Goal: Information Seeking & Learning: Learn about a topic

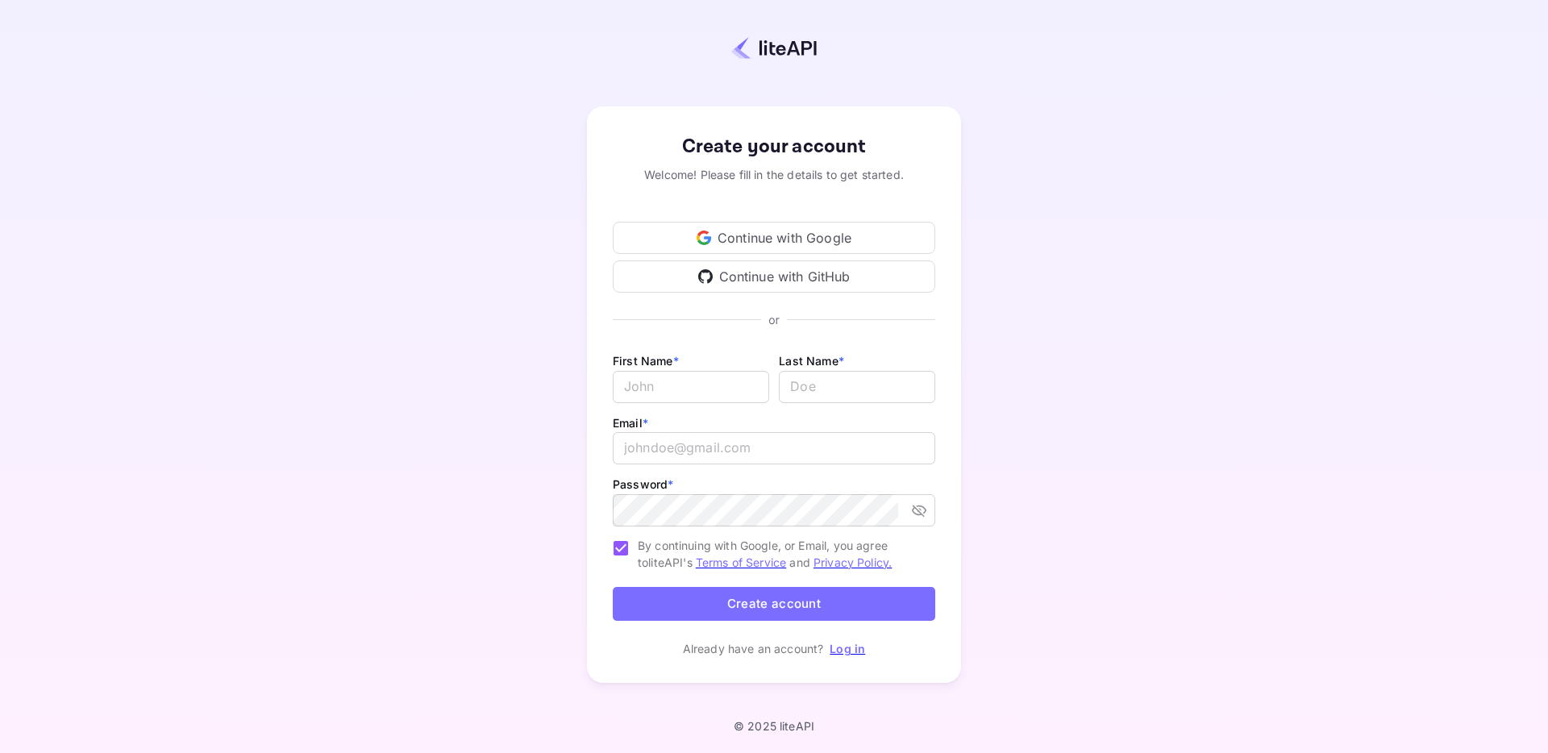
click at [802, 239] on div "Continue with Google" at bounding box center [774, 238] width 323 height 32
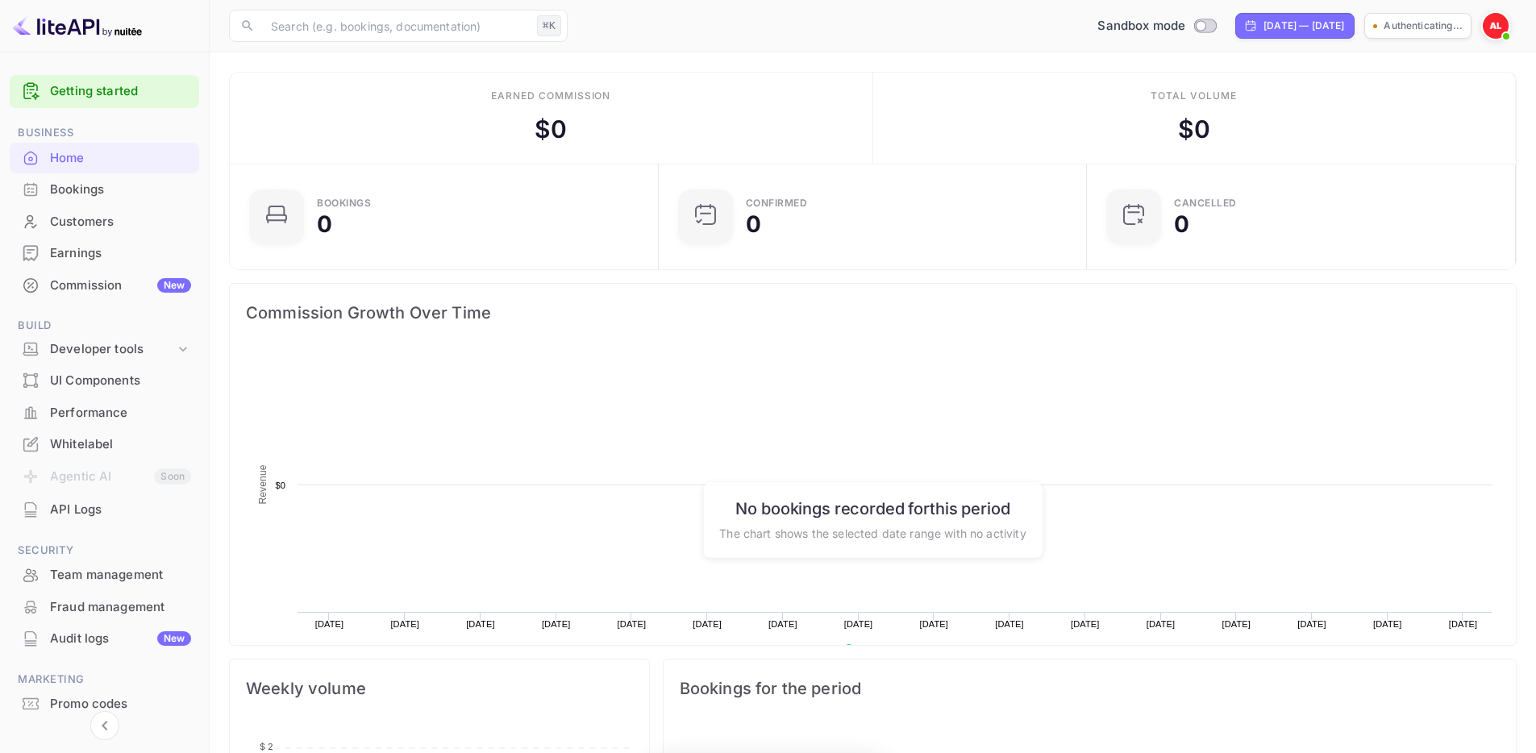
scroll to position [250, 406]
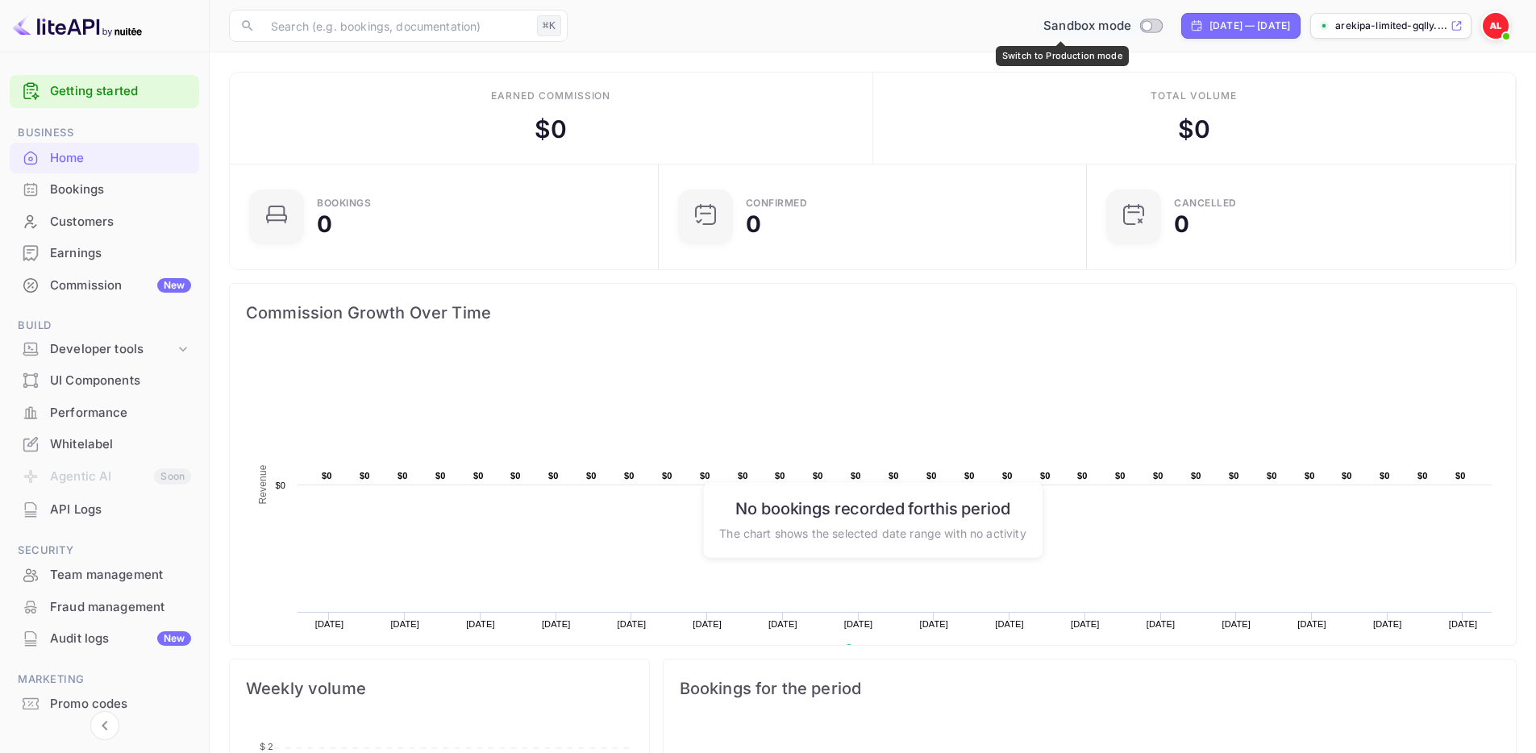
click at [1132, 28] on input "Switch to Production mode" at bounding box center [1148, 25] width 32 height 10
checkbox input "false"
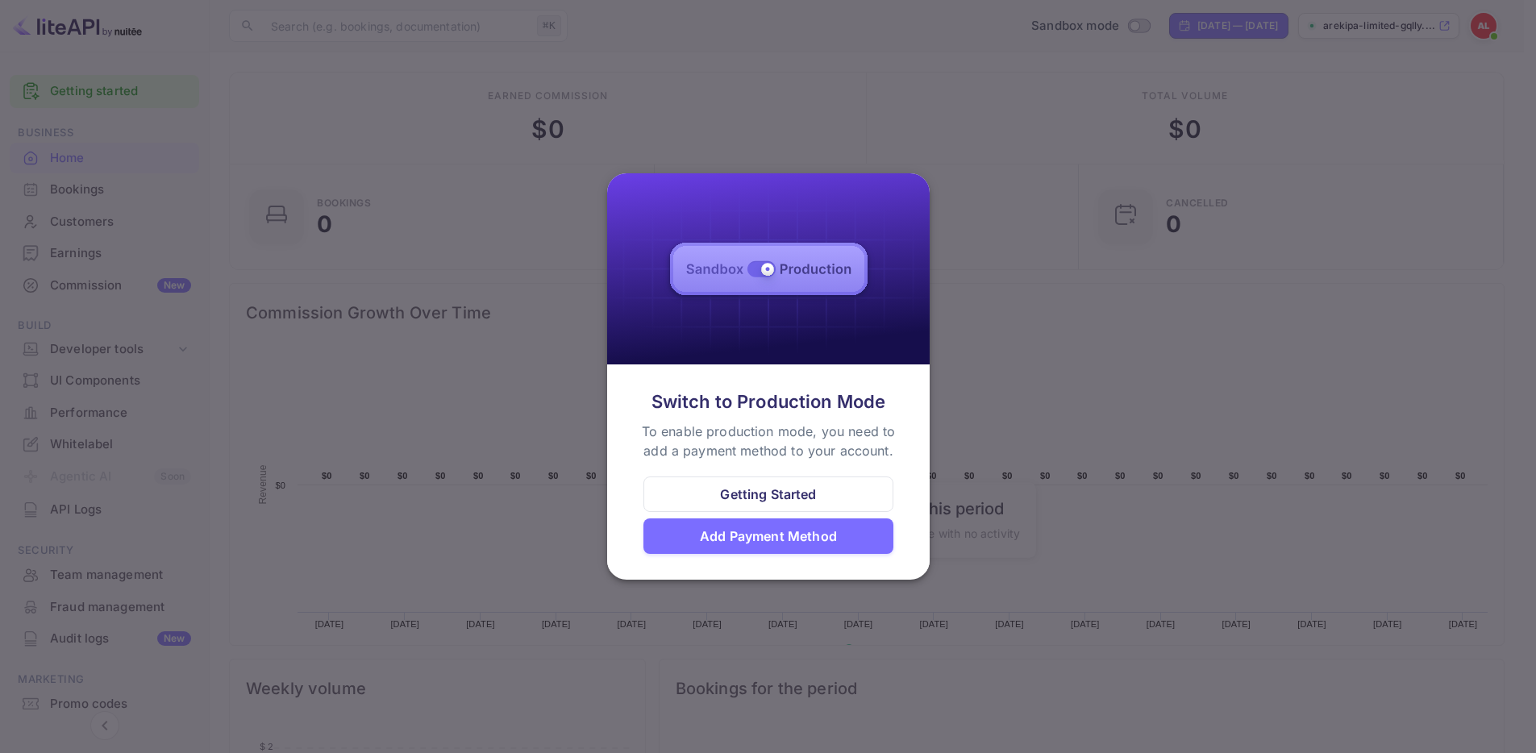
scroll to position [13, 13]
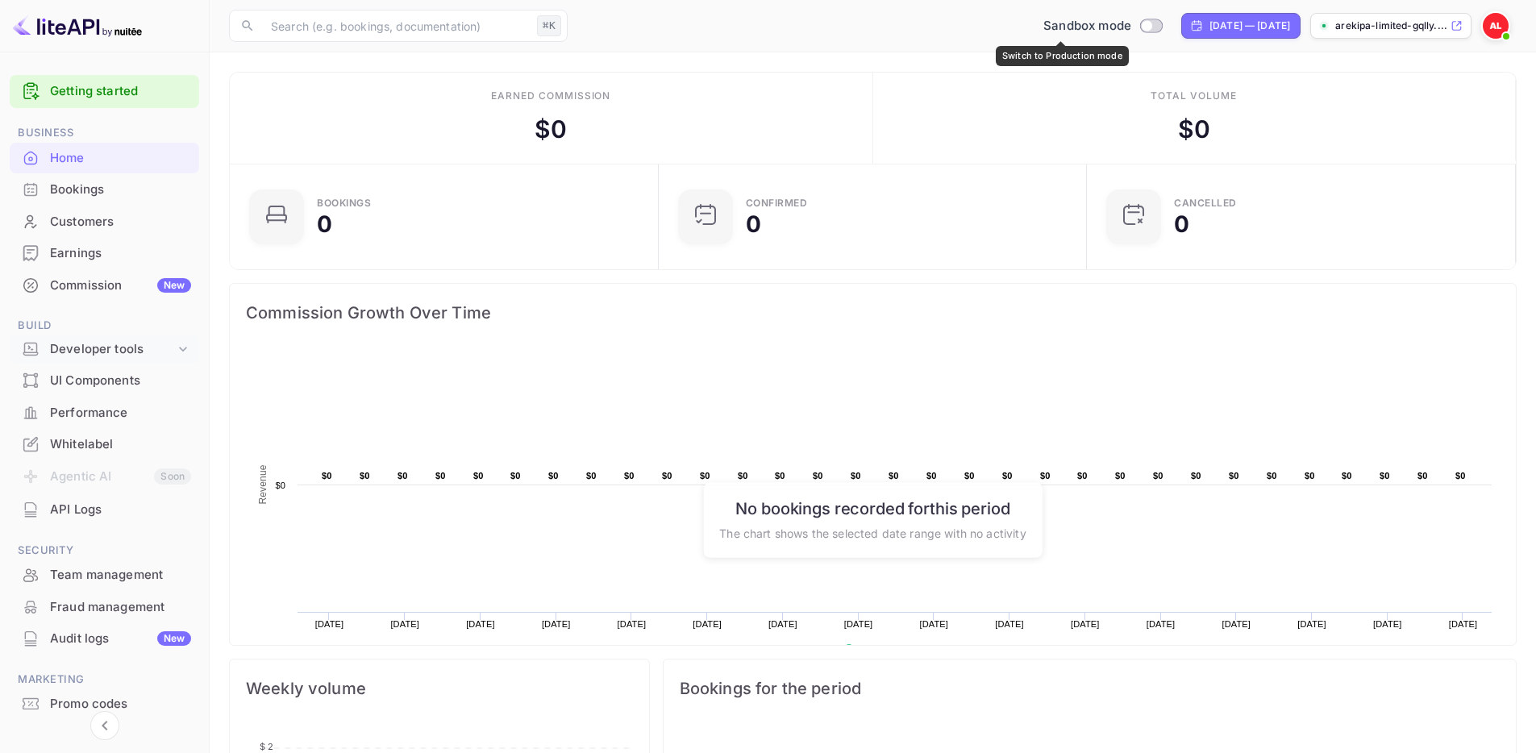
click at [182, 345] on icon at bounding box center [183, 349] width 16 height 16
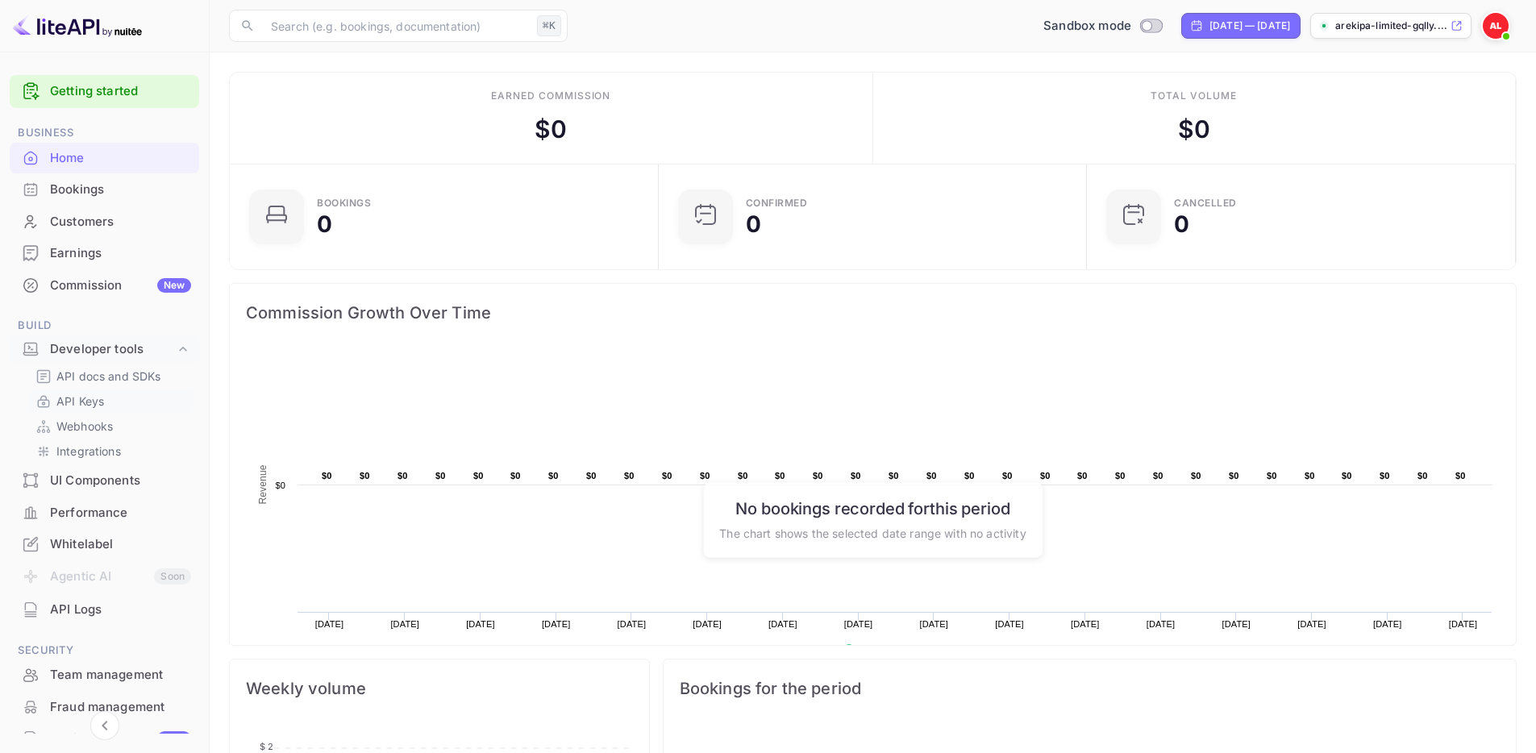
click at [77, 402] on p "API Keys" at bounding box center [80, 401] width 48 height 17
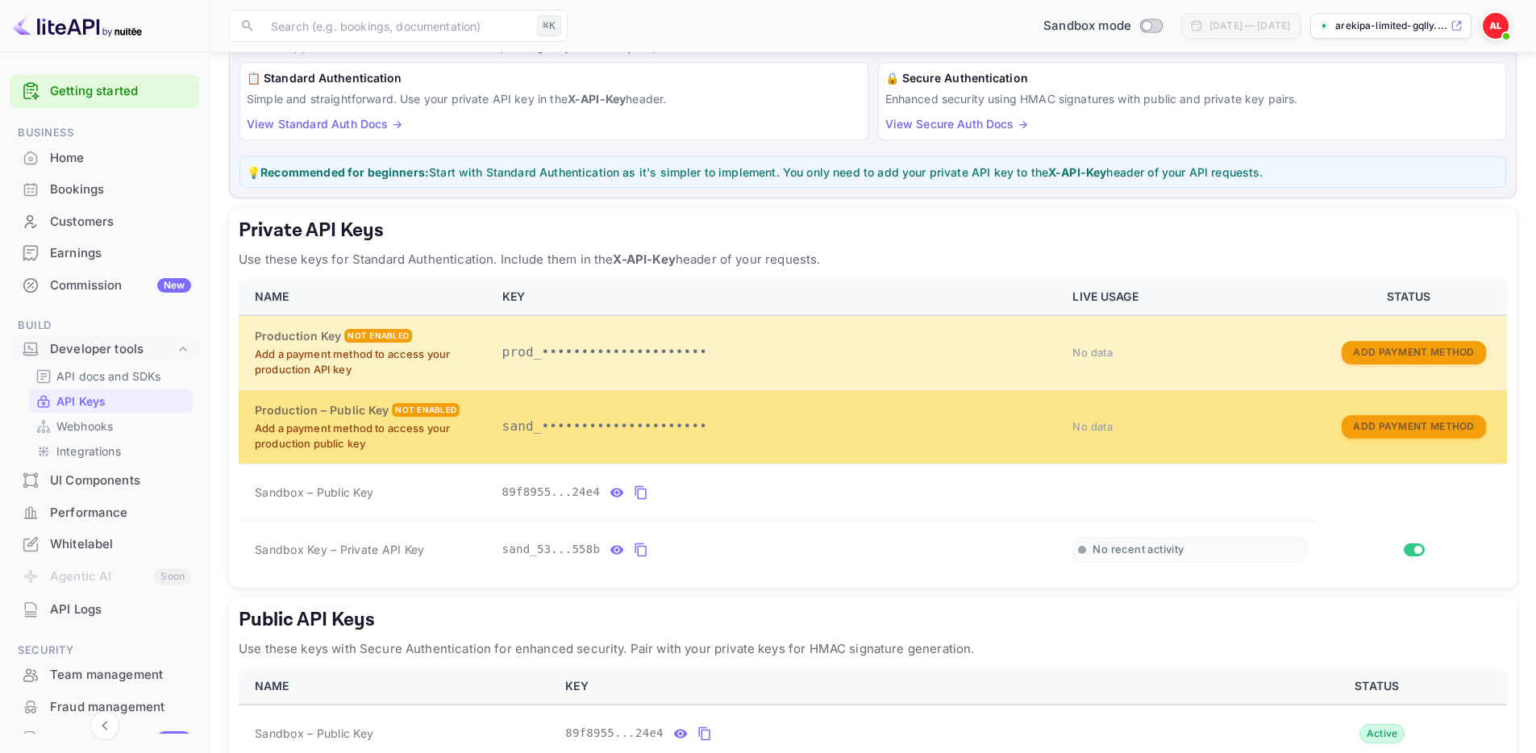
scroll to position [215, 0]
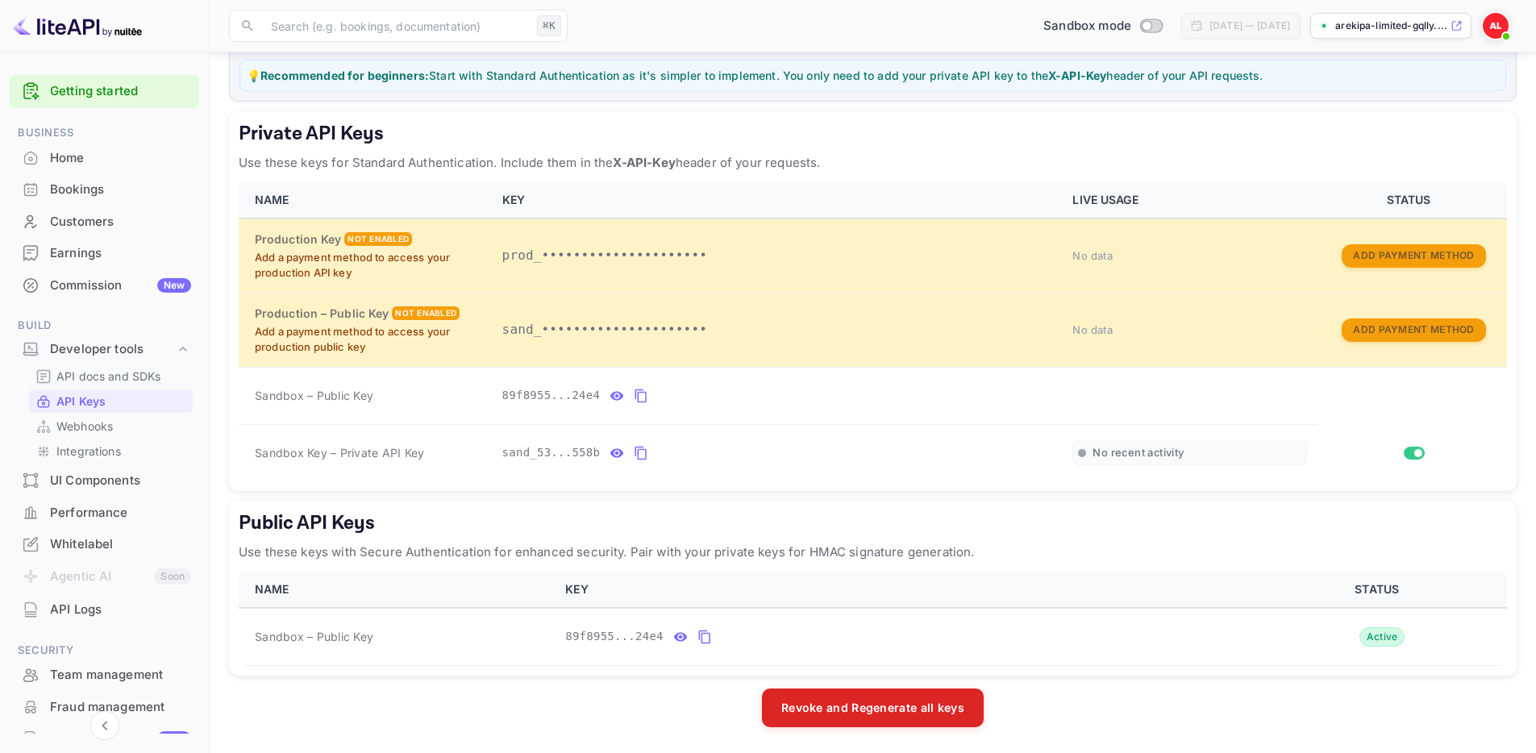
click at [106, 372] on p "API docs and SDKs" at bounding box center [108, 376] width 105 height 17
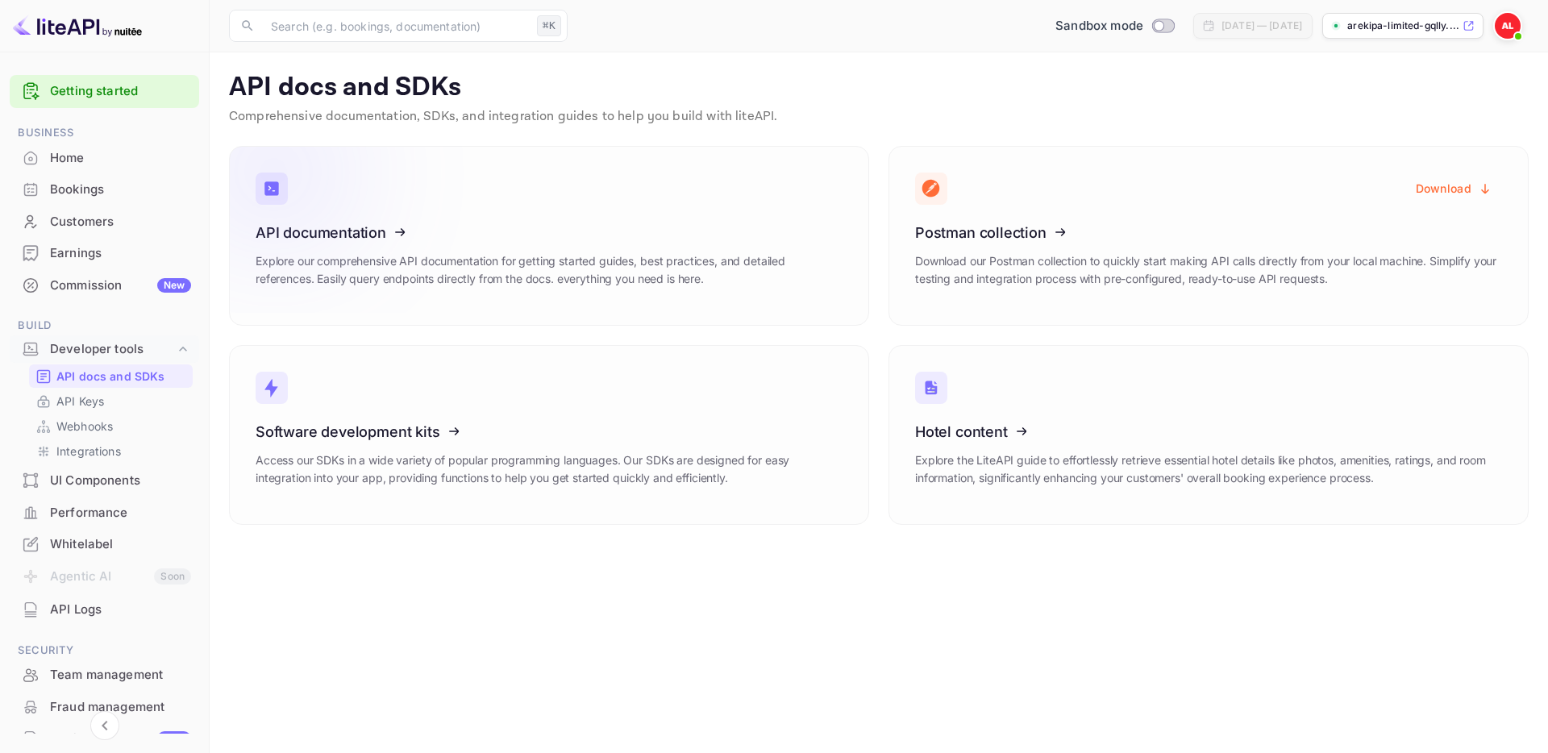
click at [321, 234] on icon at bounding box center [355, 230] width 251 height 166
